Goal: Connect with others: Participate in discussion

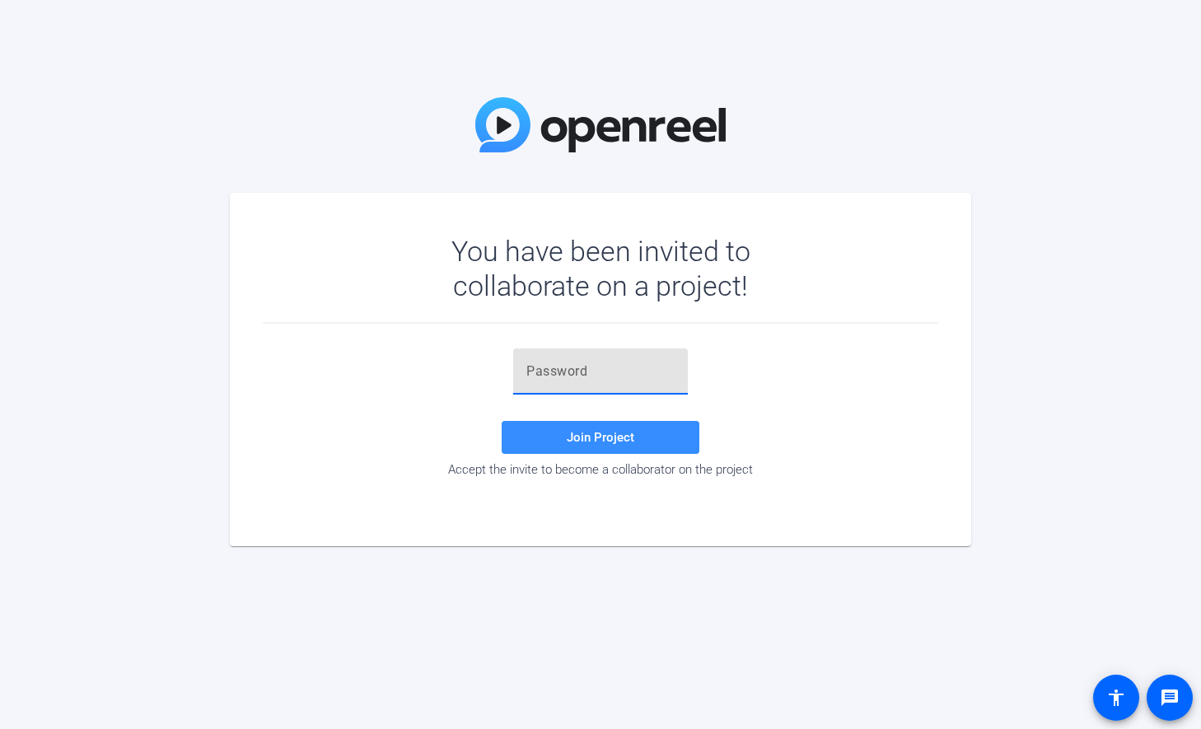
click at [576, 373] on input "text" at bounding box center [600, 371] width 148 height 20
type input "3!FDww"
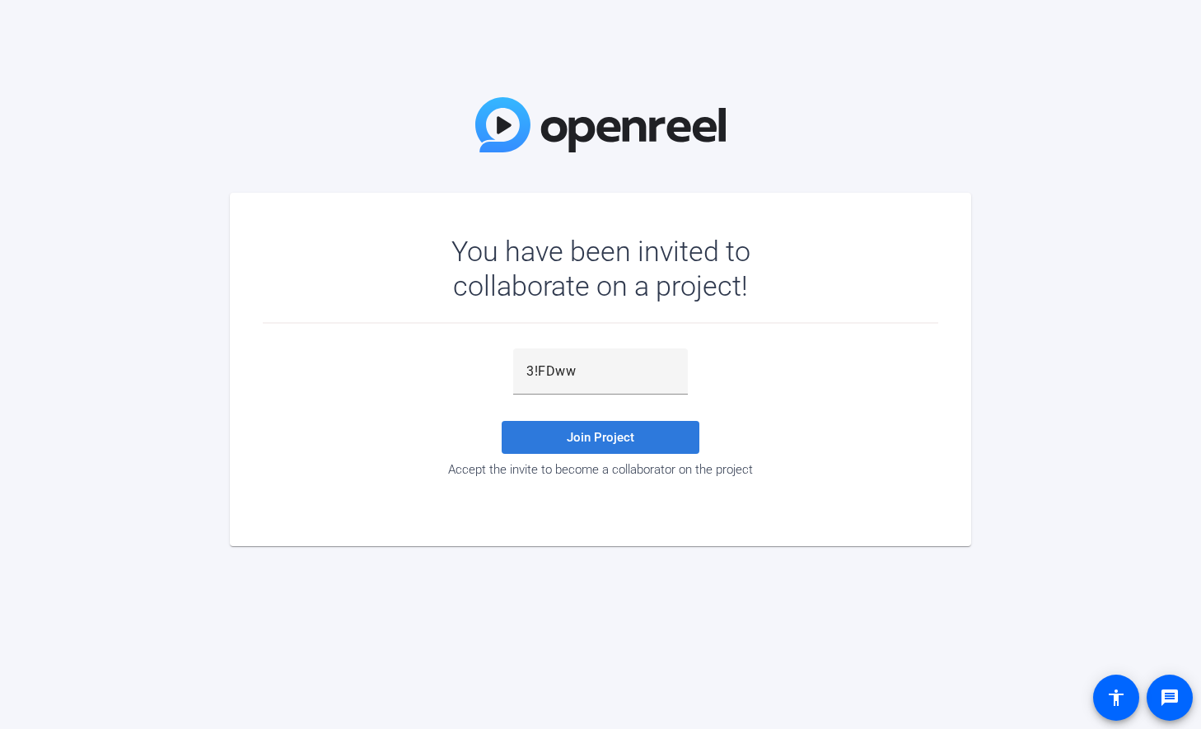
click at [585, 440] on span "Join Project" at bounding box center [601, 437] width 68 height 15
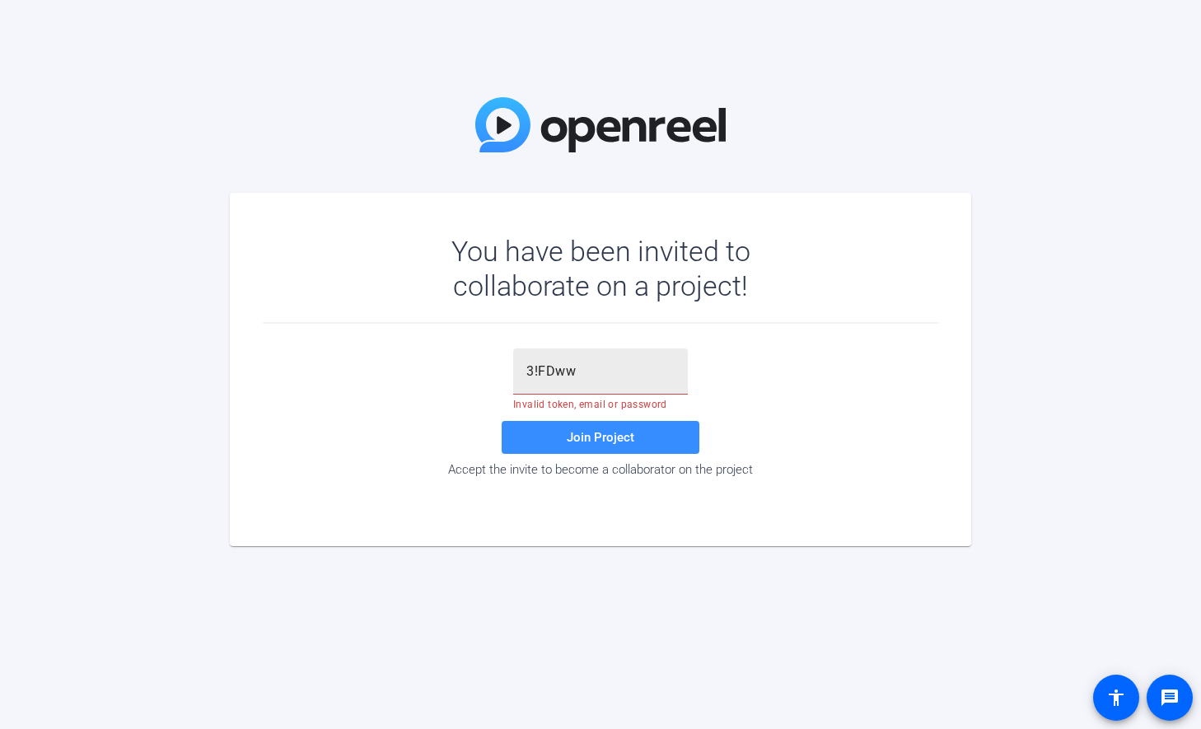
click at [591, 371] on input "3!FDww" at bounding box center [600, 371] width 148 height 20
click at [525, 380] on div at bounding box center [600, 371] width 175 height 46
paste input "Vjvqm7"
type input "Vjvqm7"
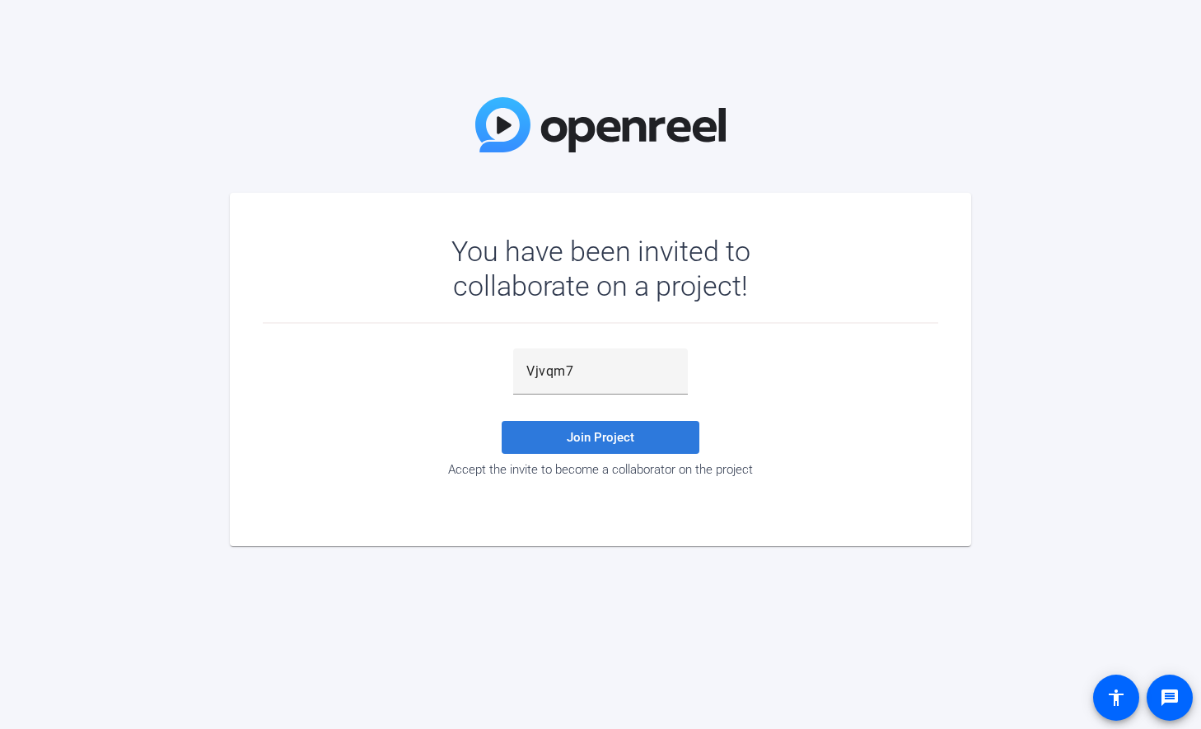
click at [585, 430] on span "Join Project" at bounding box center [601, 437] width 68 height 15
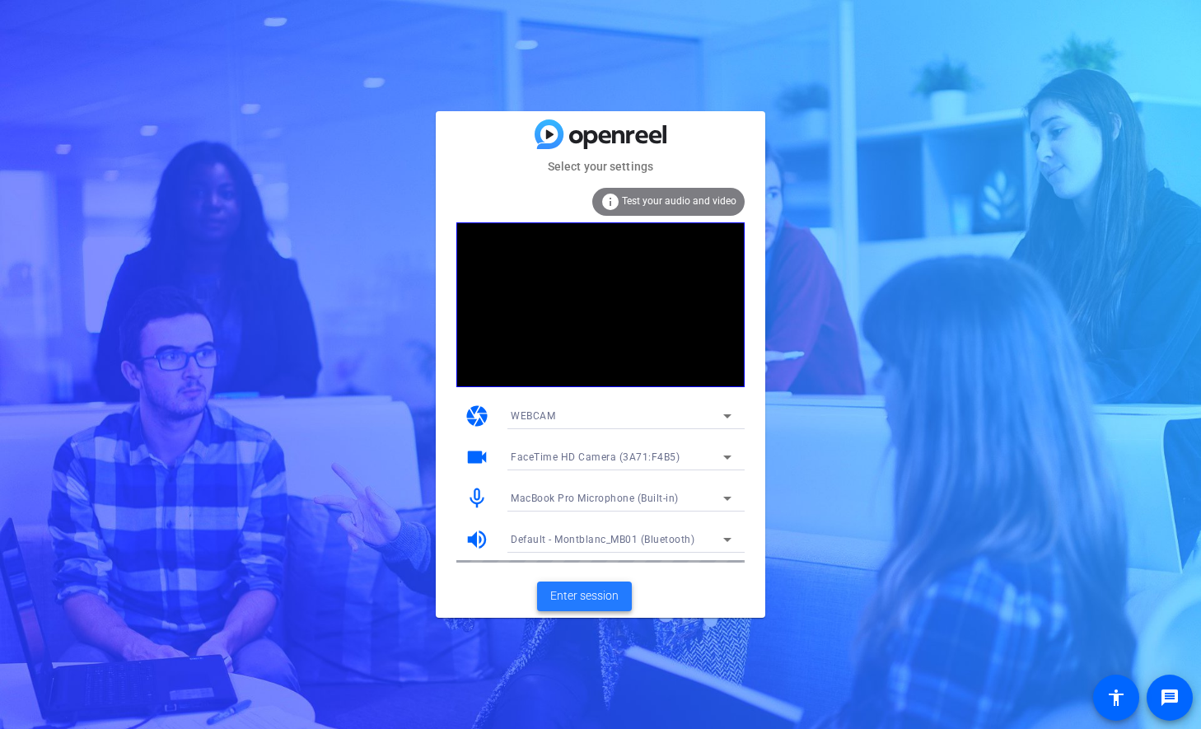
click at [591, 585] on span at bounding box center [584, 596] width 95 height 40
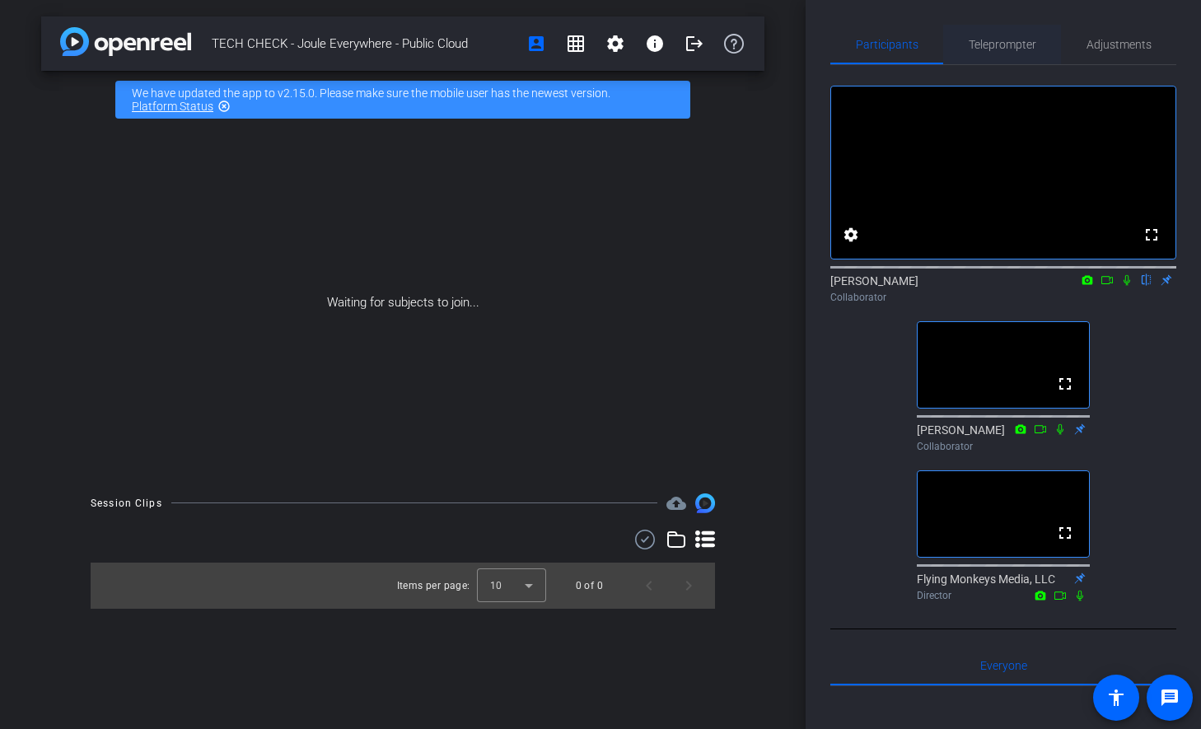
click at [1026, 46] on span "Teleprompter" at bounding box center [1002, 45] width 68 height 12
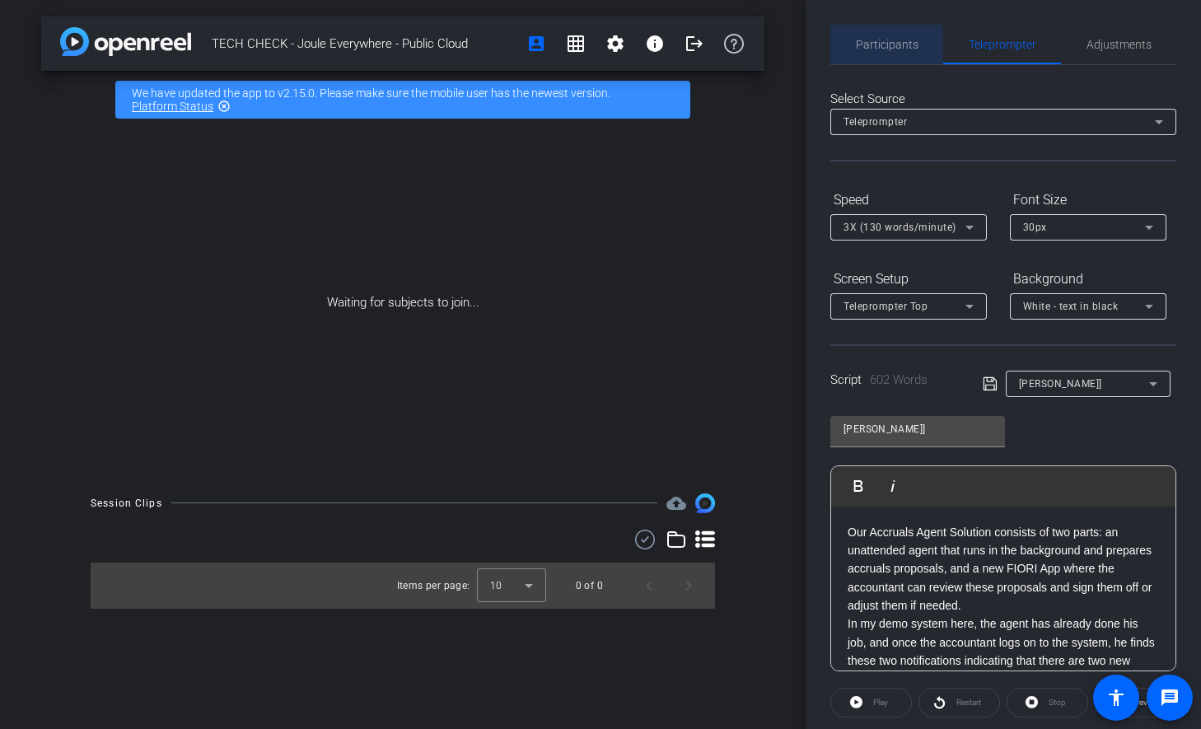
click at [875, 35] on span "Participants" at bounding box center [887, 45] width 63 height 40
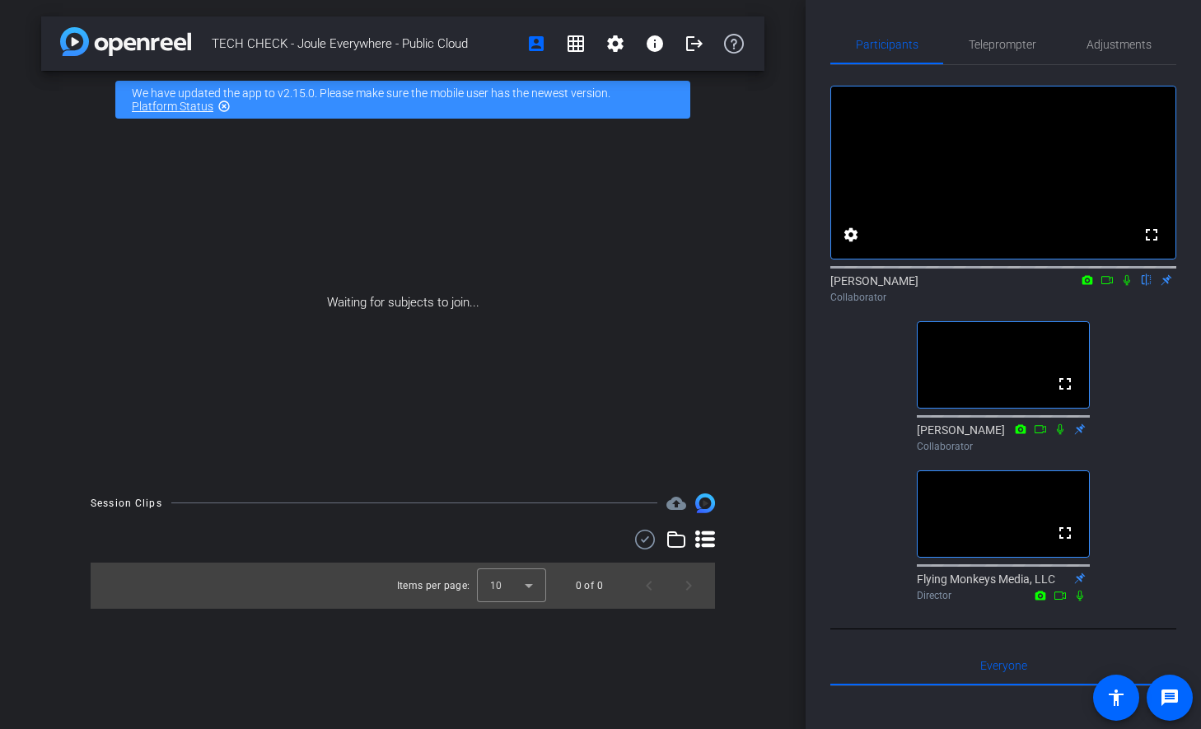
click at [755, 356] on div "Waiting for subjects to join..." at bounding box center [402, 302] width 723 height 348
click at [847, 455] on div "fullscreen settings Mike flip Collaborator fullscreen Effie Collaborator fullsc…" at bounding box center [1003, 336] width 346 height 543
click at [1126, 286] on icon at bounding box center [1126, 280] width 7 height 11
click at [1126, 463] on div "fullscreen settings Mike flip Collaborator fullscreen Effie Collaborator fullsc…" at bounding box center [1003, 336] width 346 height 543
click at [1126, 286] on icon at bounding box center [1126, 280] width 13 height 12
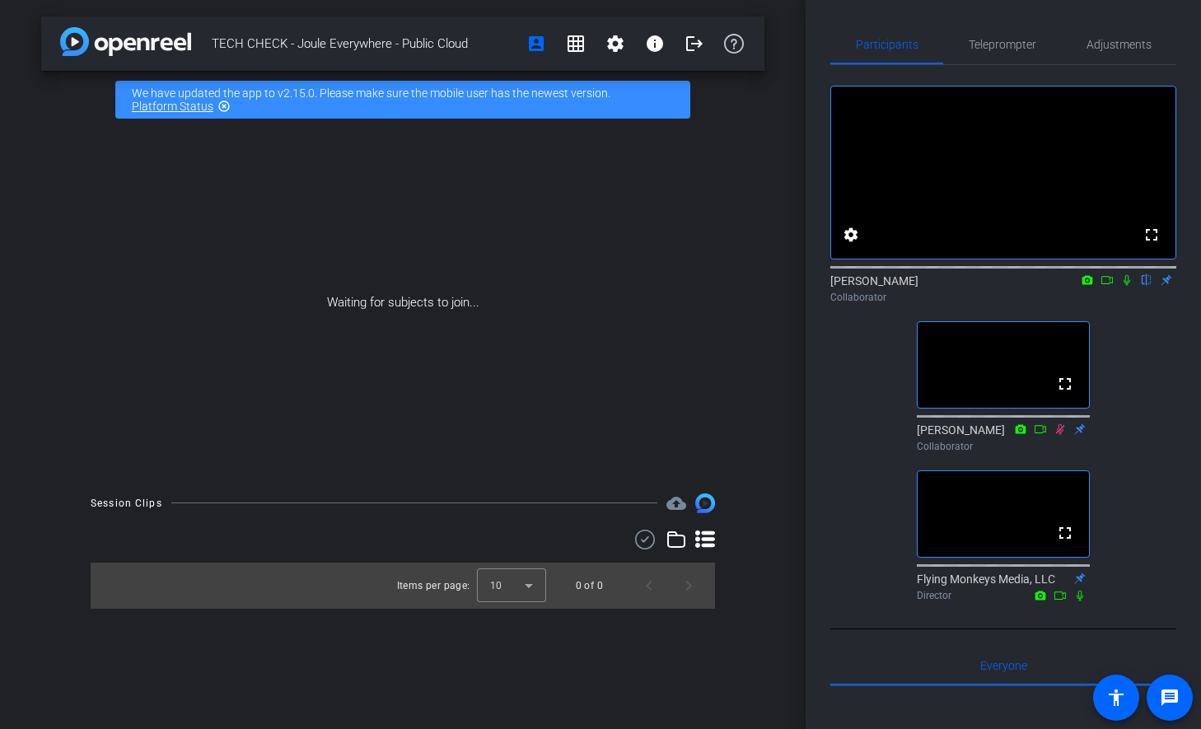
click at [226, 105] on mat-icon "highlight_off" at bounding box center [223, 106] width 13 height 13
